Goal: Information Seeking & Learning: Learn about a topic

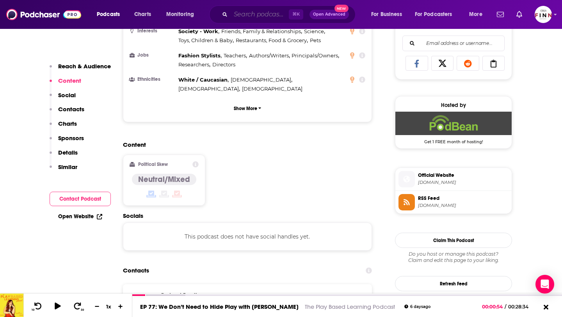
click at [260, 12] on input "Search podcasts, credits, & more..." at bounding box center [260, 14] width 58 height 12
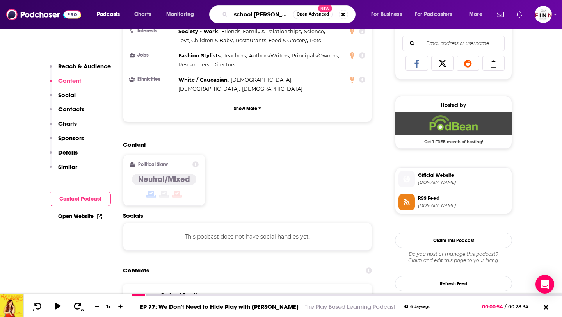
type input "school safety"
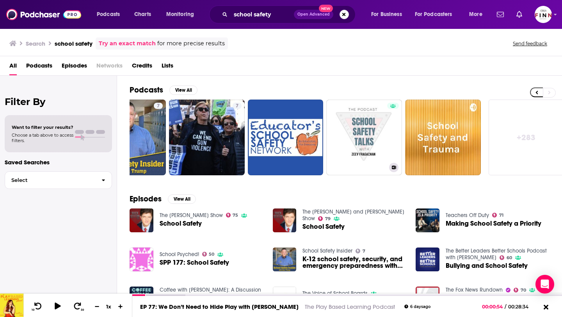
scroll to position [0, 284]
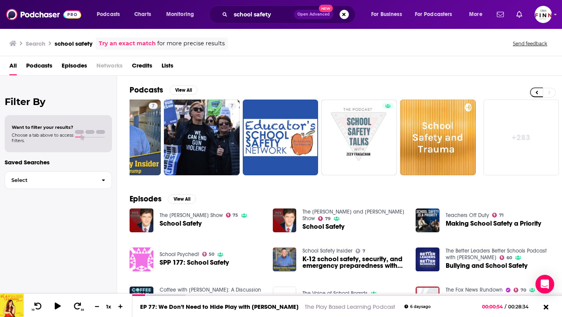
click at [518, 133] on link "+ 283" at bounding box center [521, 137] width 76 height 76
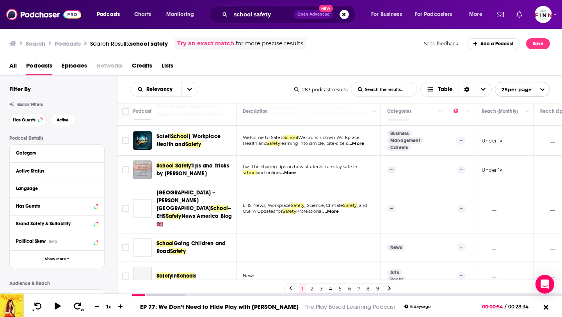
scroll to position [550, 0]
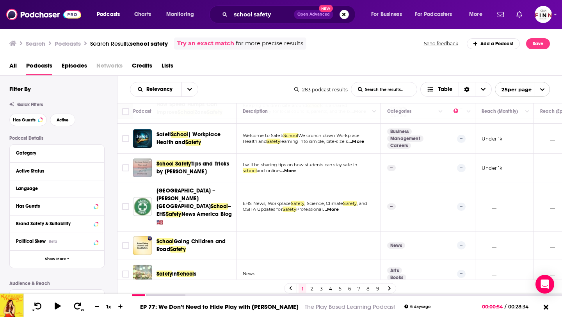
click at [311, 287] on link "2" at bounding box center [312, 288] width 8 height 9
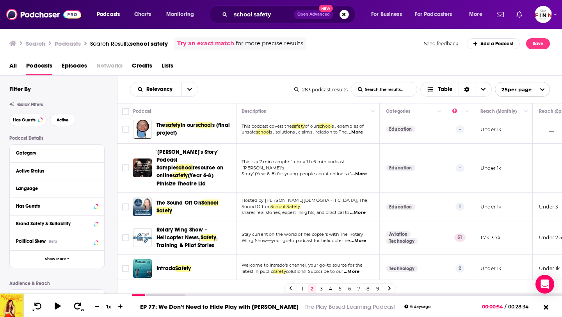
scroll to position [0, 1]
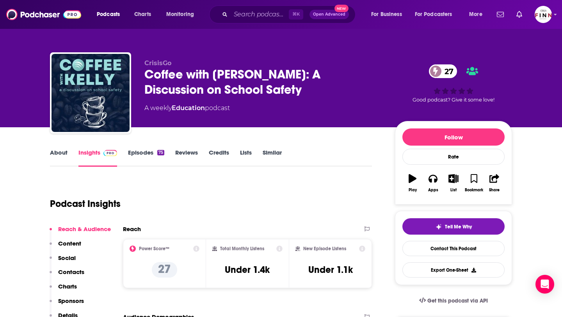
click at [135, 159] on link "Episodes 75" at bounding box center [146, 158] width 36 height 18
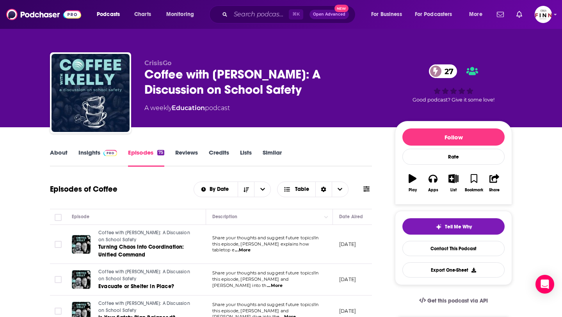
click at [91, 152] on link "Insights" at bounding box center [97, 158] width 39 height 18
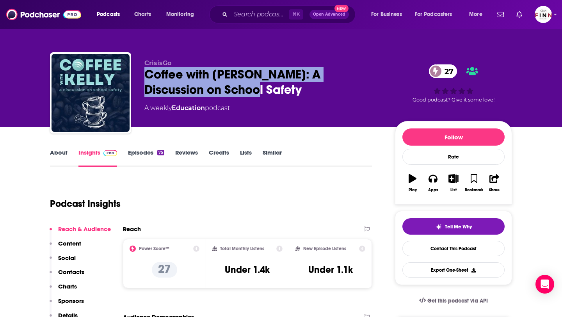
drag, startPoint x: 227, startPoint y: 91, endPoint x: 146, endPoint y: 71, distance: 83.1
click at [146, 71] on div "Coffee with Kelly: A Discussion on School Safety 27" at bounding box center [263, 82] width 238 height 30
copy h2 "Coffee with Kelly: A Discussion on School Safety"
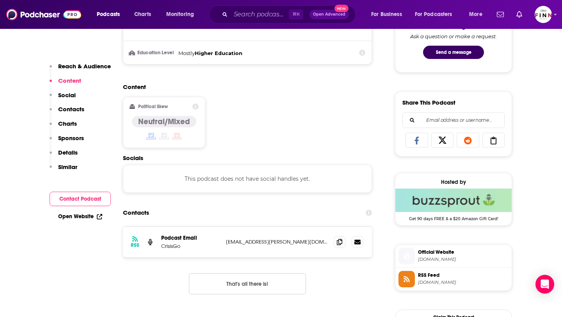
scroll to position [429, 0]
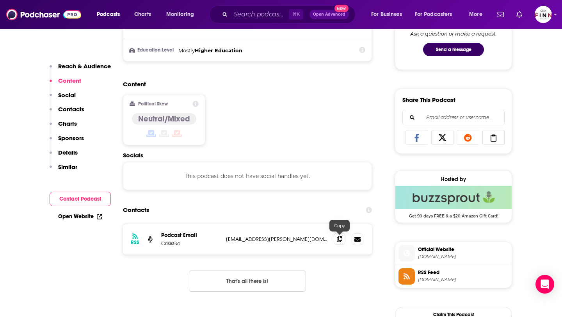
click at [339, 239] on icon at bounding box center [339, 239] width 5 height 6
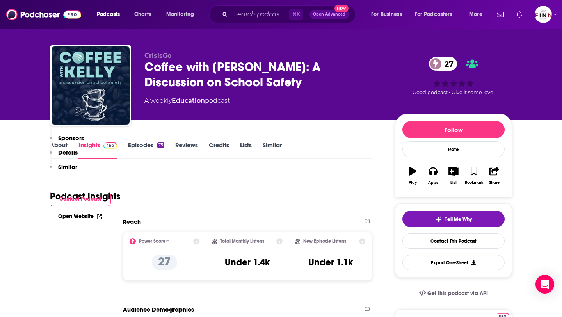
scroll to position [0, 0]
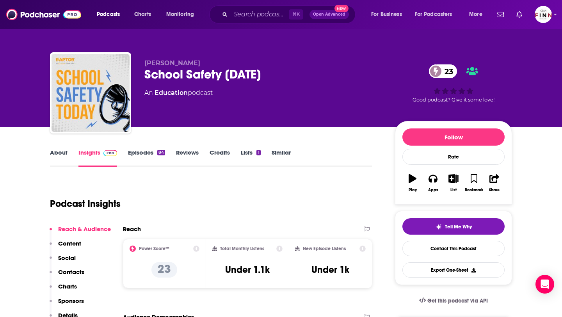
click at [142, 157] on link "Episodes 84" at bounding box center [146, 158] width 37 height 18
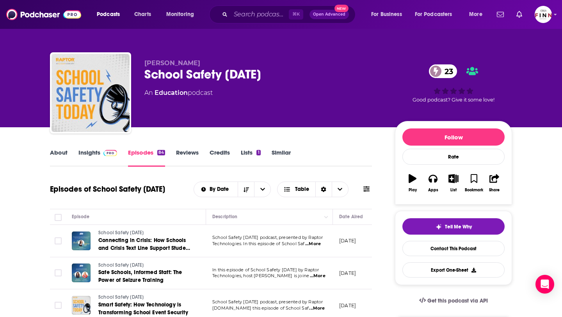
click at [99, 160] on link "Insights" at bounding box center [97, 158] width 39 height 18
